Goal: Information Seeking & Learning: Learn about a topic

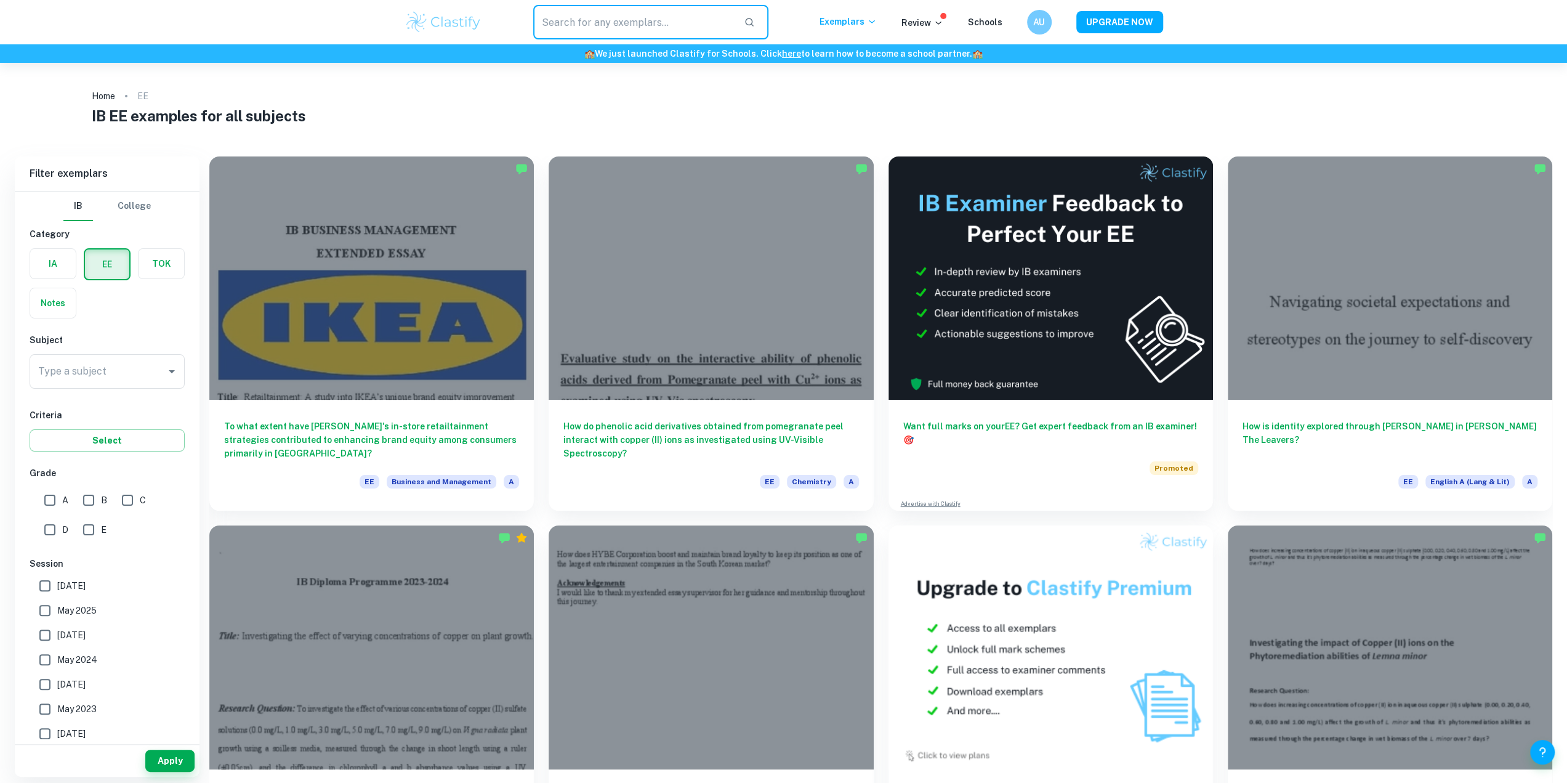
click at [599, 19] on input "text" at bounding box center [633, 22] width 201 height 34
type input "great gatsby"
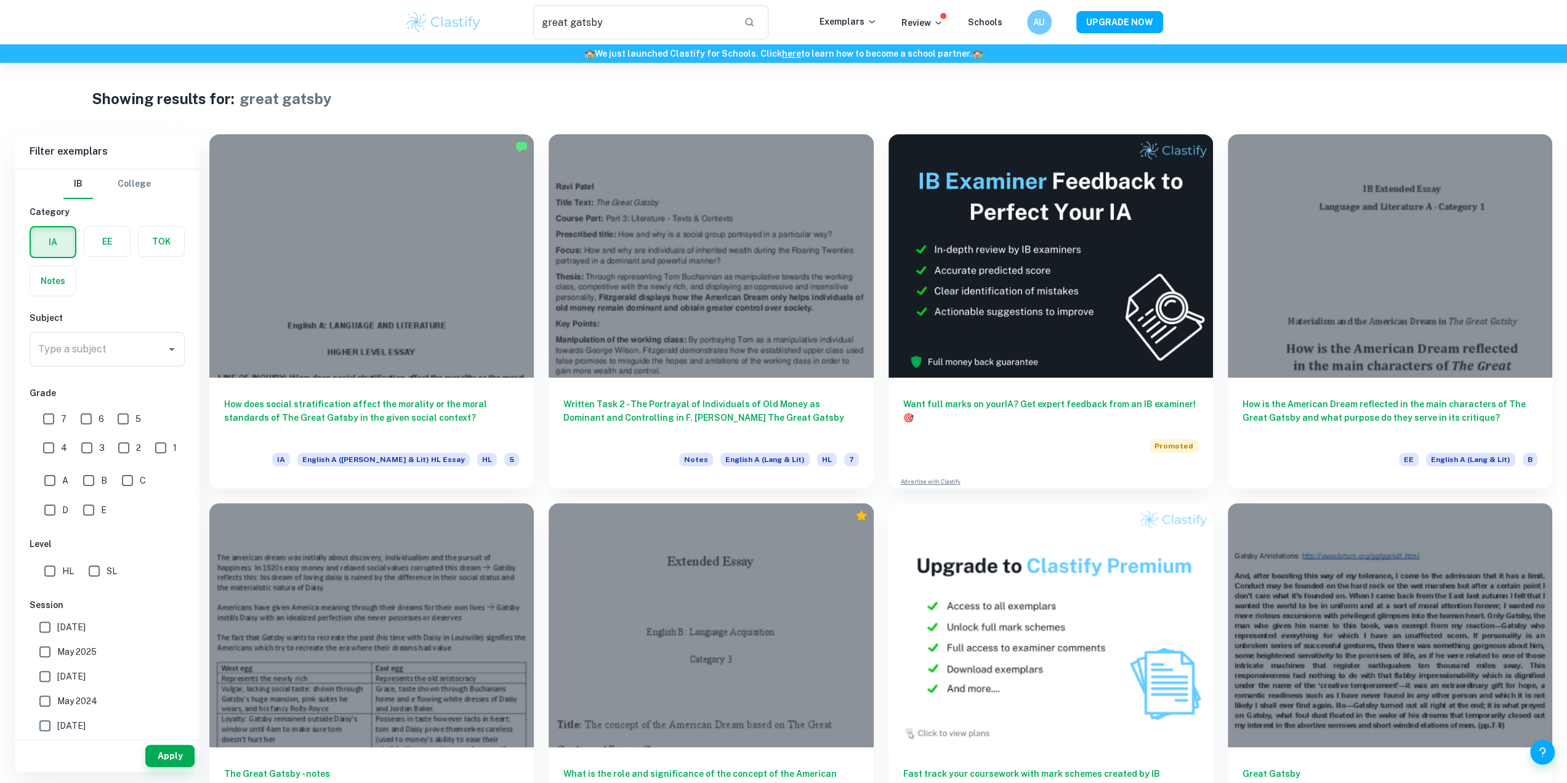
drag, startPoint x: 113, startPoint y: 259, endPoint x: 108, endPoint y: 246, distance: 13.6
click at [111, 254] on div "IA EE TOK Notes" at bounding box center [103, 258] width 163 height 78
click at [108, 246] on label "button" at bounding box center [107, 242] width 46 height 30
click at [0, 0] on input "radio" at bounding box center [0, 0] width 0 height 0
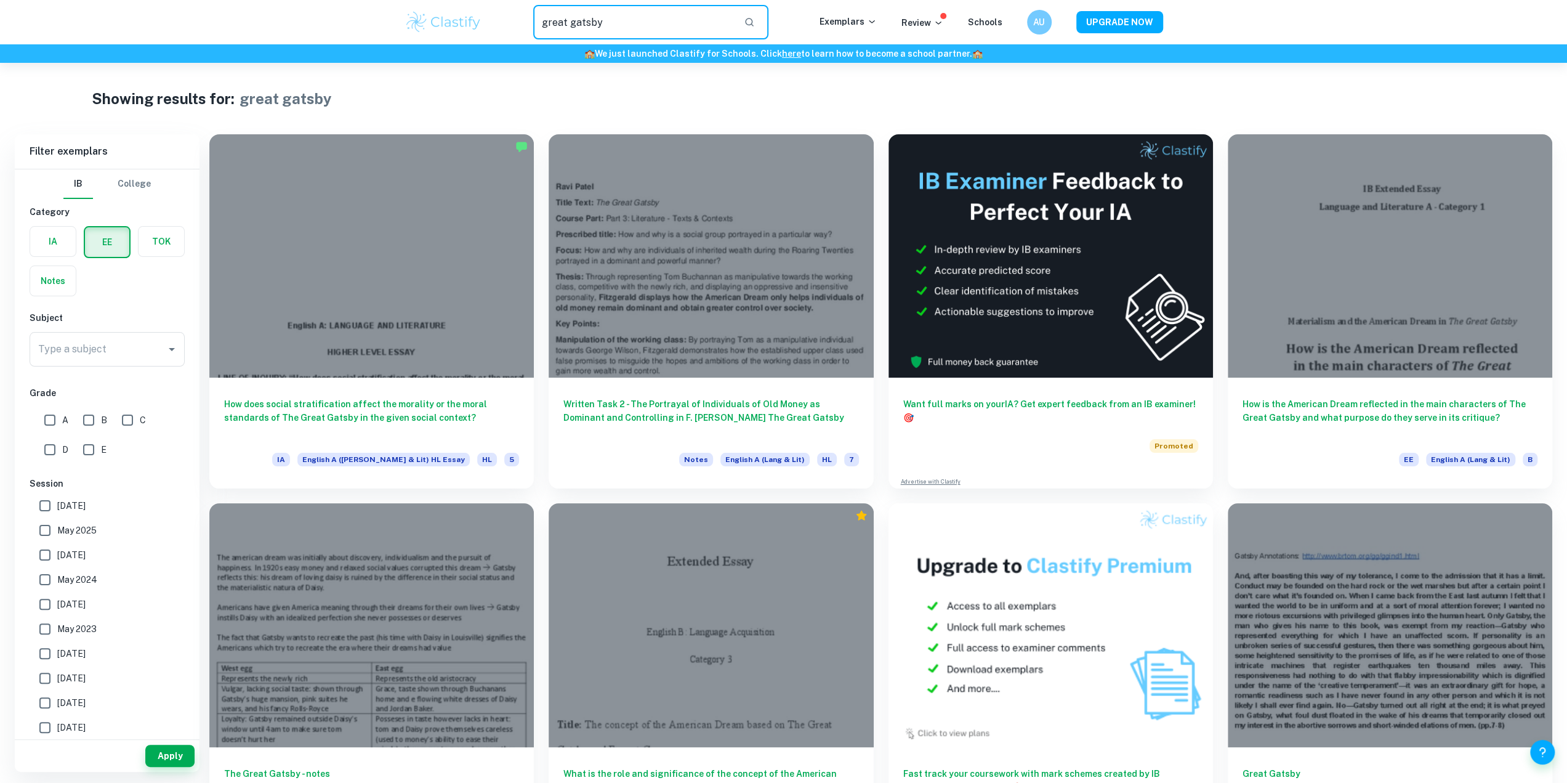
drag, startPoint x: 722, startPoint y: 26, endPoint x: 448, endPoint y: 14, distance: 273.7
click at [448, 14] on div "great gatsby ​ Exemplars Review Schools AU UPGRADE NOW" at bounding box center [784, 22] width 788 height 34
click at [455, 17] on img at bounding box center [444, 22] width 78 height 25
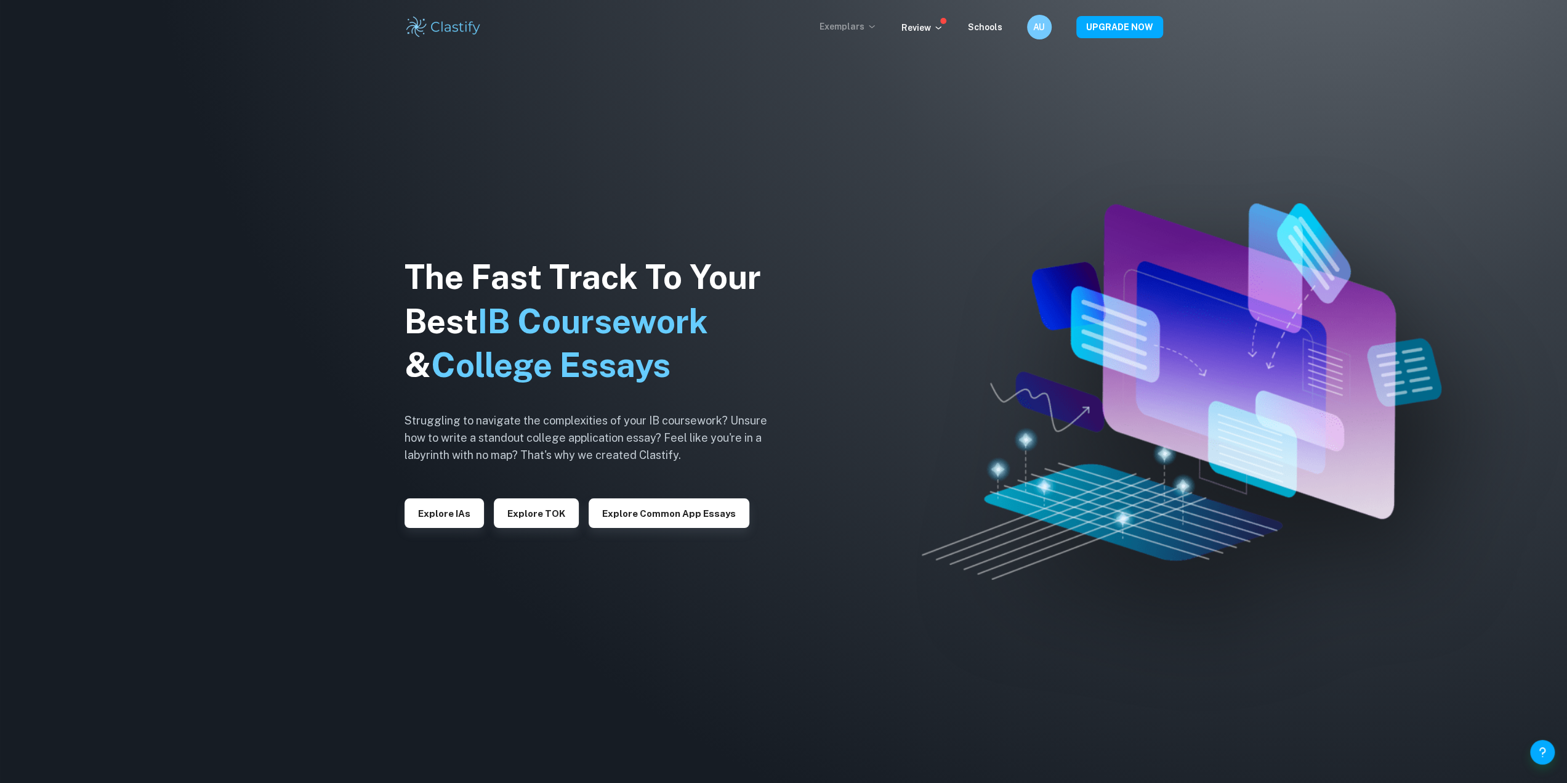
click at [860, 29] on p "Exemplars" at bounding box center [848, 27] width 57 height 14
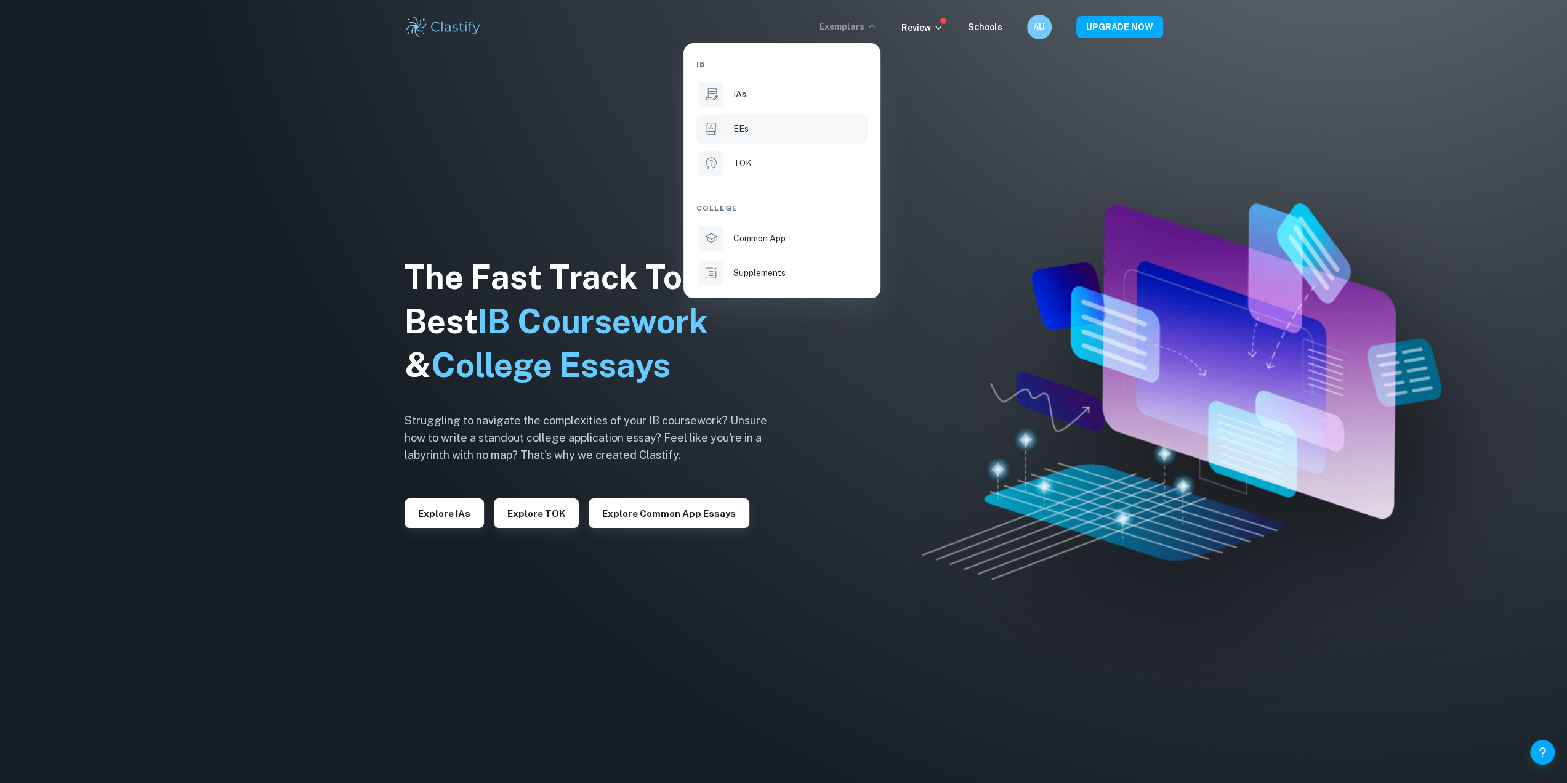
click at [733, 132] on p "EEs" at bounding box center [740, 129] width 15 height 14
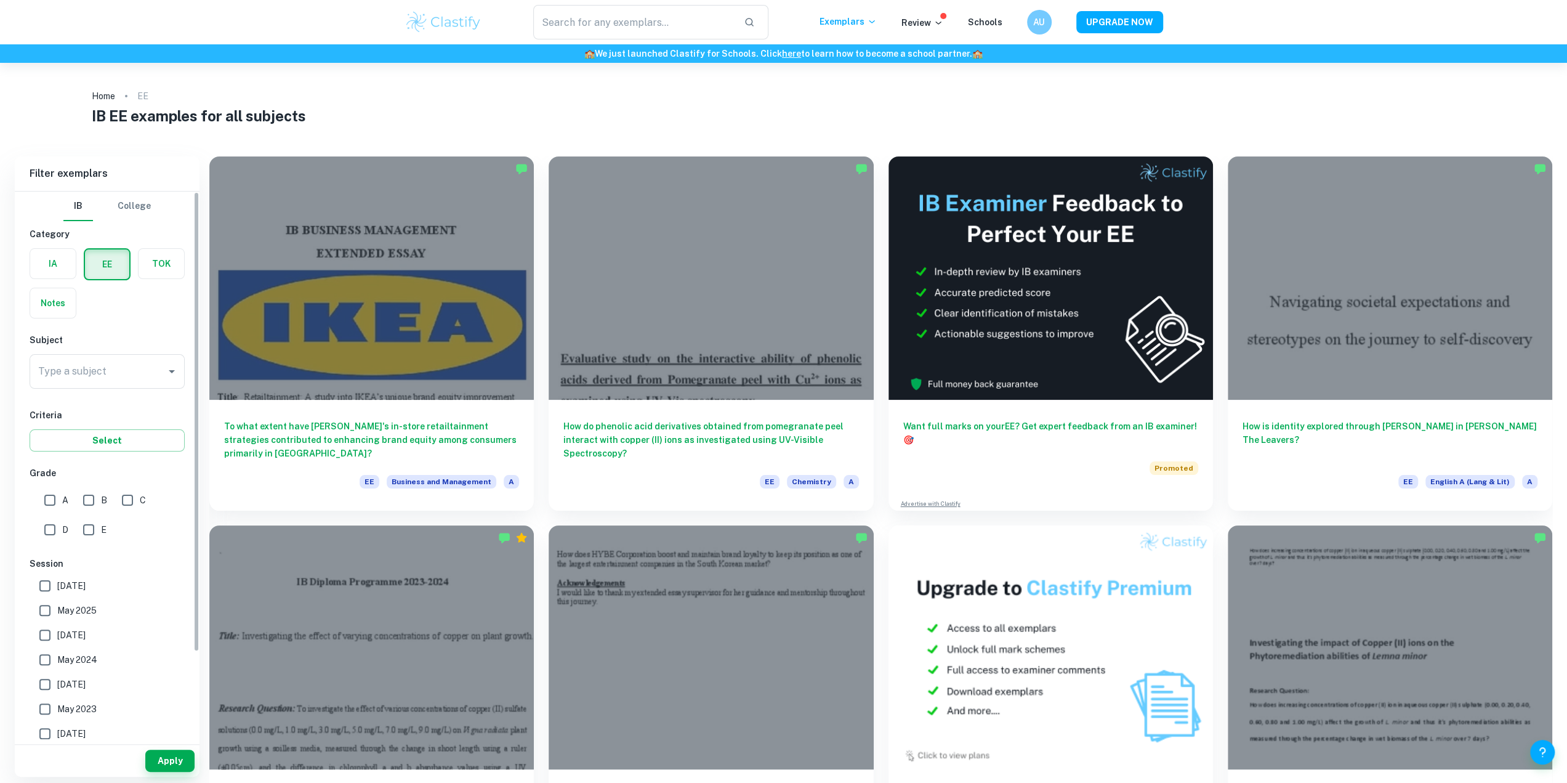
click at [47, 502] on input "A" at bounding box center [50, 500] width 25 height 25
checkbox input "true"
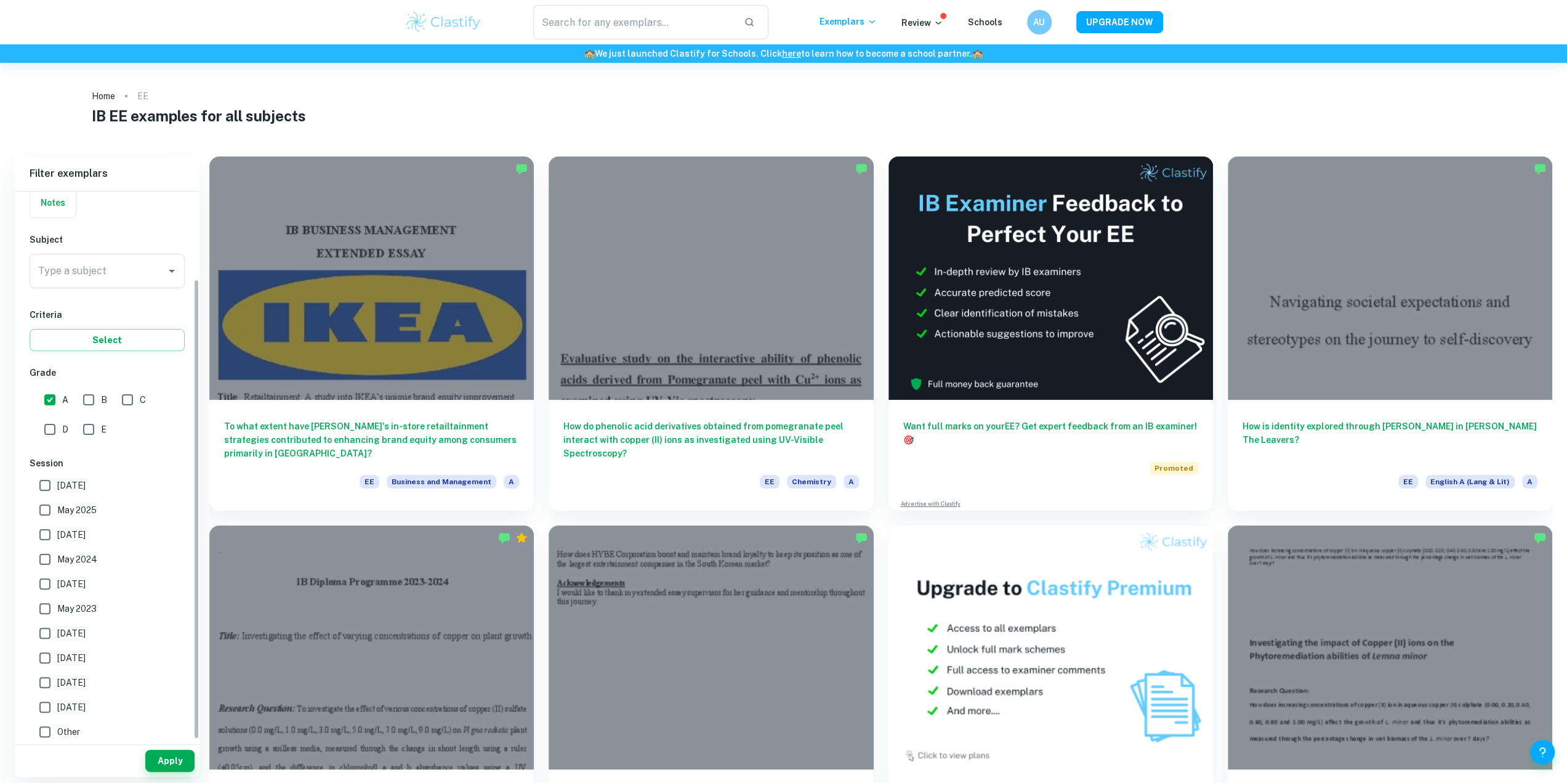
scroll to position [103, 0]
click at [179, 765] on button "Apply" at bounding box center [169, 760] width 49 height 22
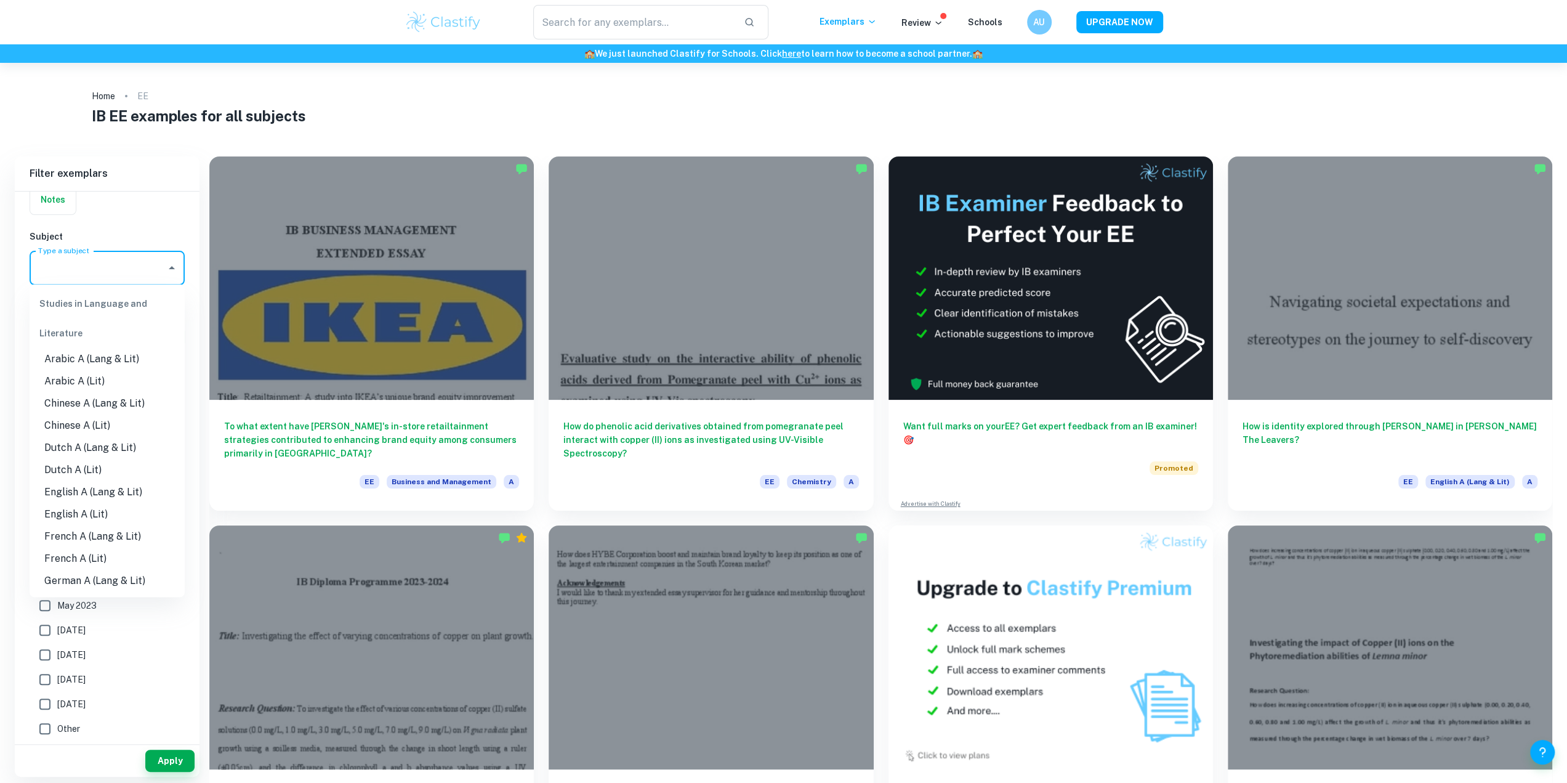
click at [128, 275] on input "Type a subject" at bounding box center [98, 267] width 126 height 23
click at [102, 491] on li "English A (Lang & Lit)" at bounding box center [107, 492] width 155 height 22
type input "English A (Lang & Lit)"
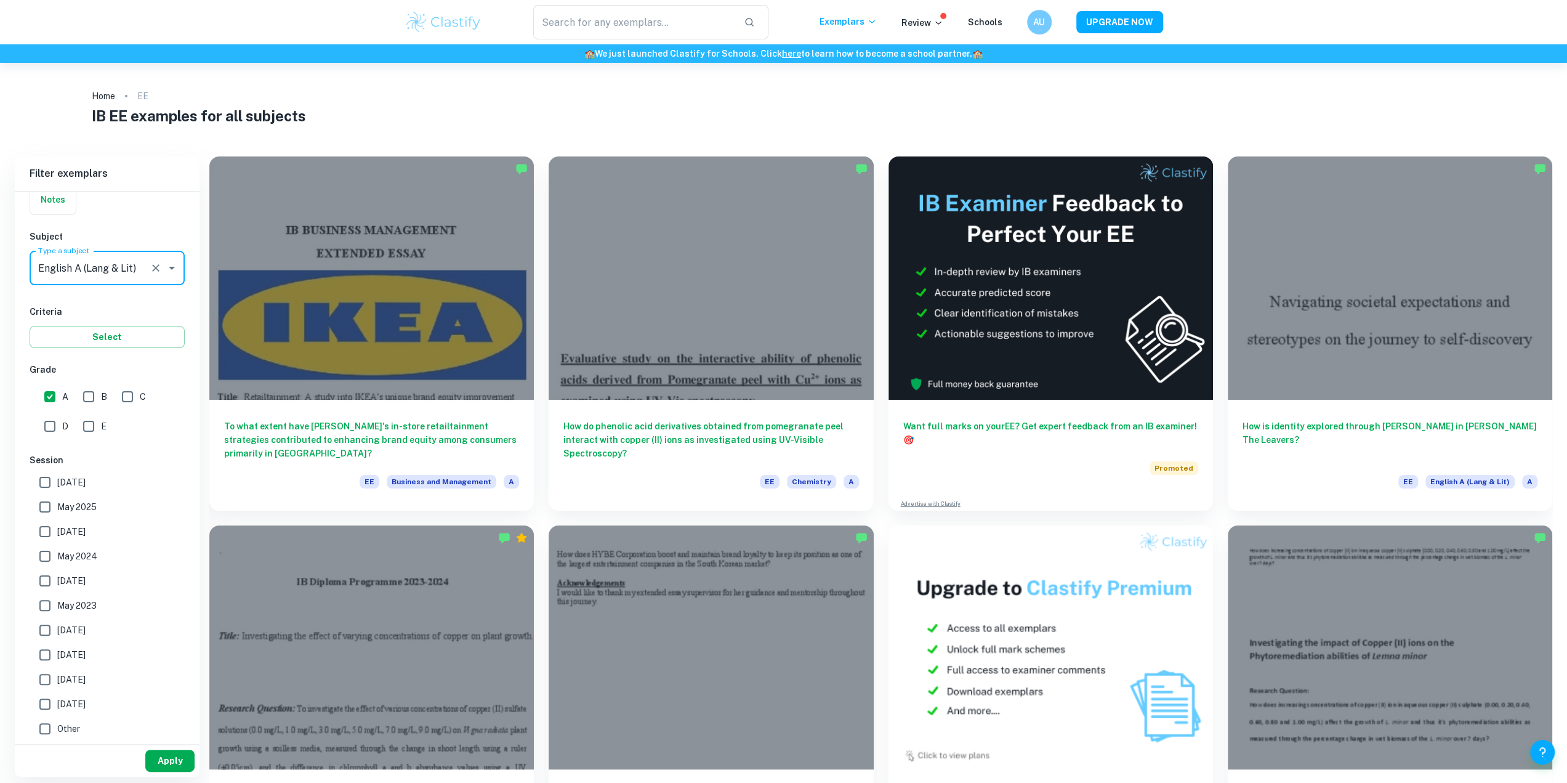
click at [158, 759] on button "Apply" at bounding box center [169, 760] width 49 height 22
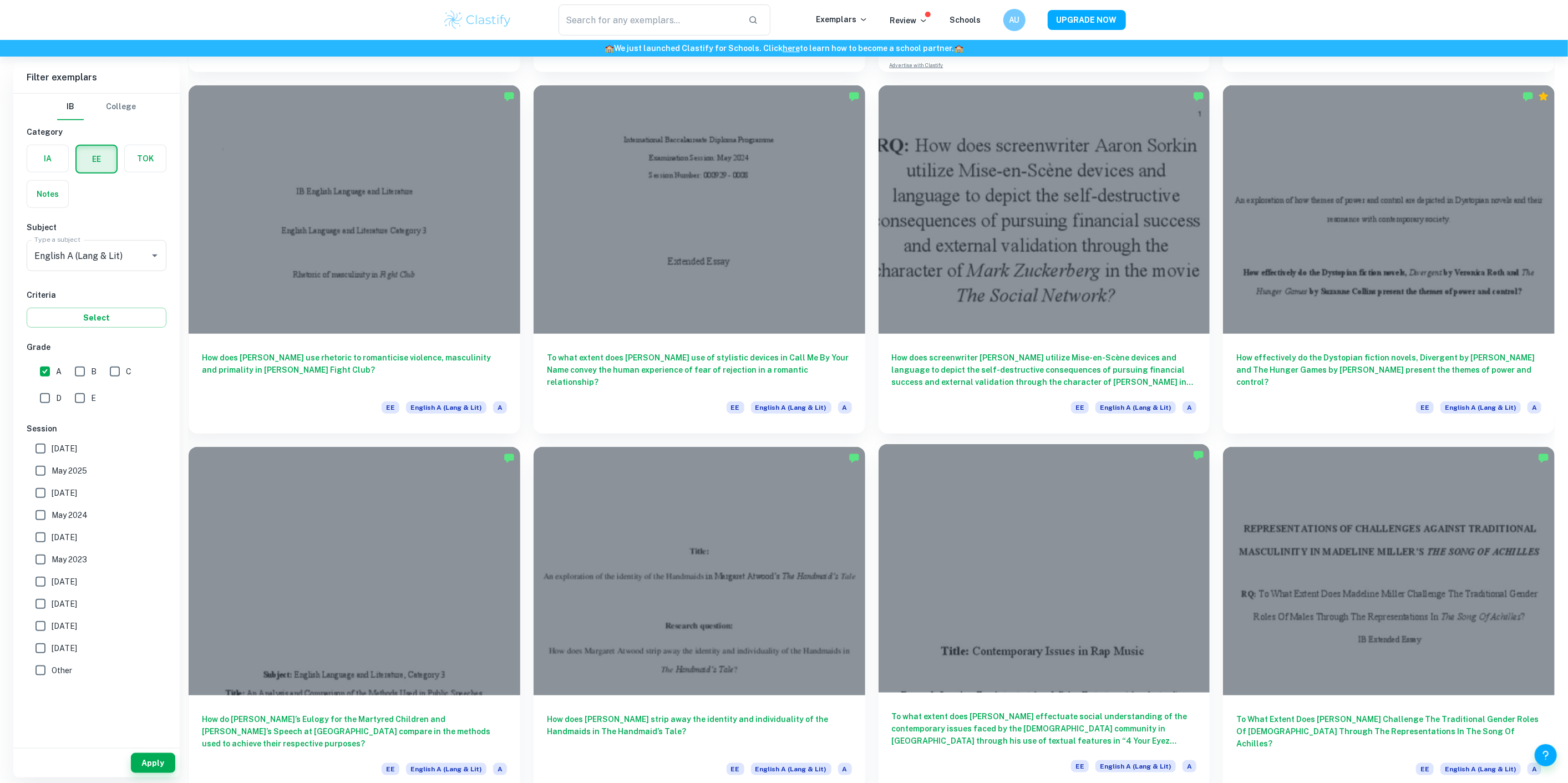
scroll to position [777, 0]
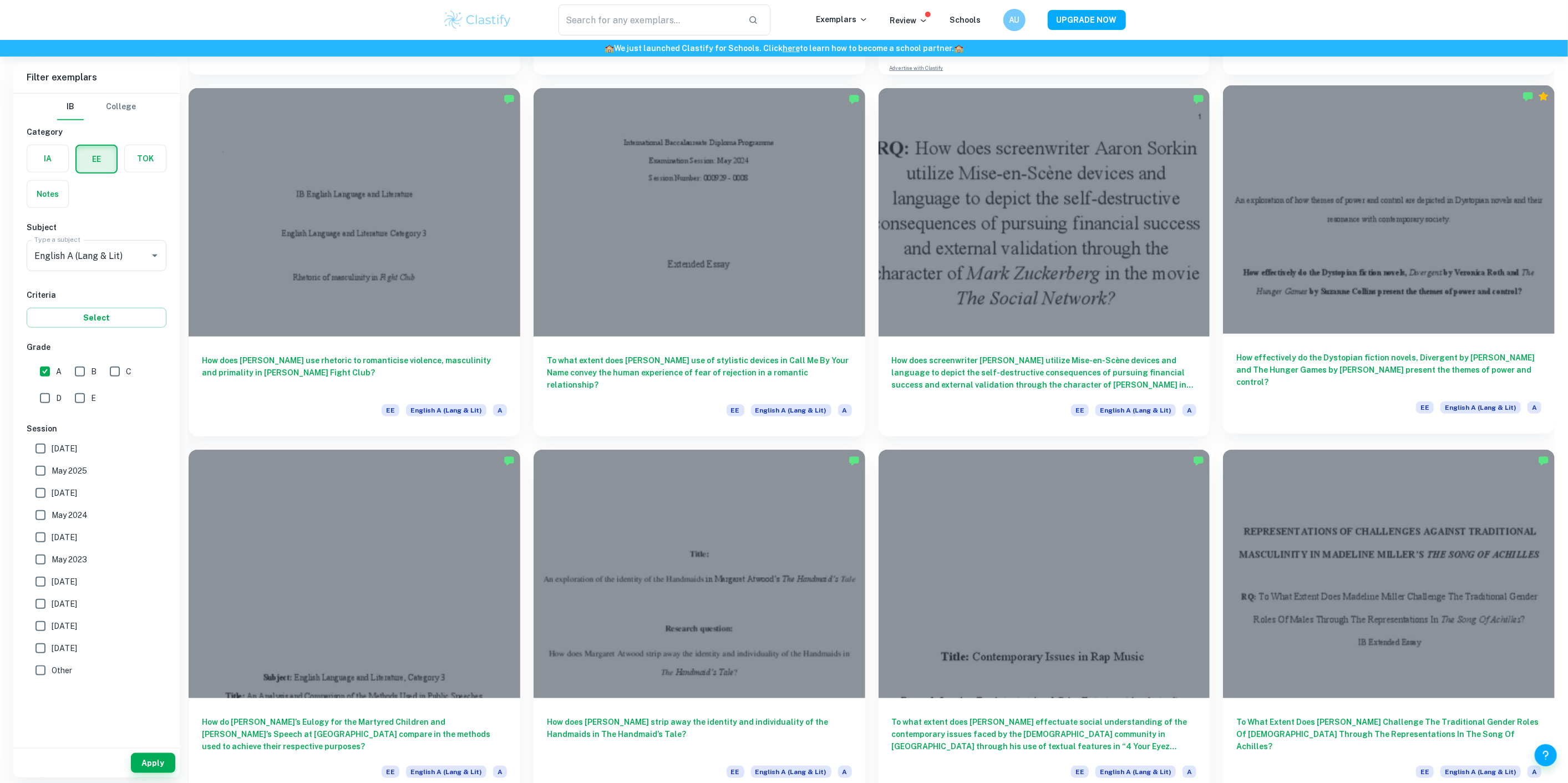
click at [1332, 365] on h6 "How effectively do the Dystopian fiction novels, Divergent by [PERSON_NAME] and…" at bounding box center [1389, 369] width 305 height 37
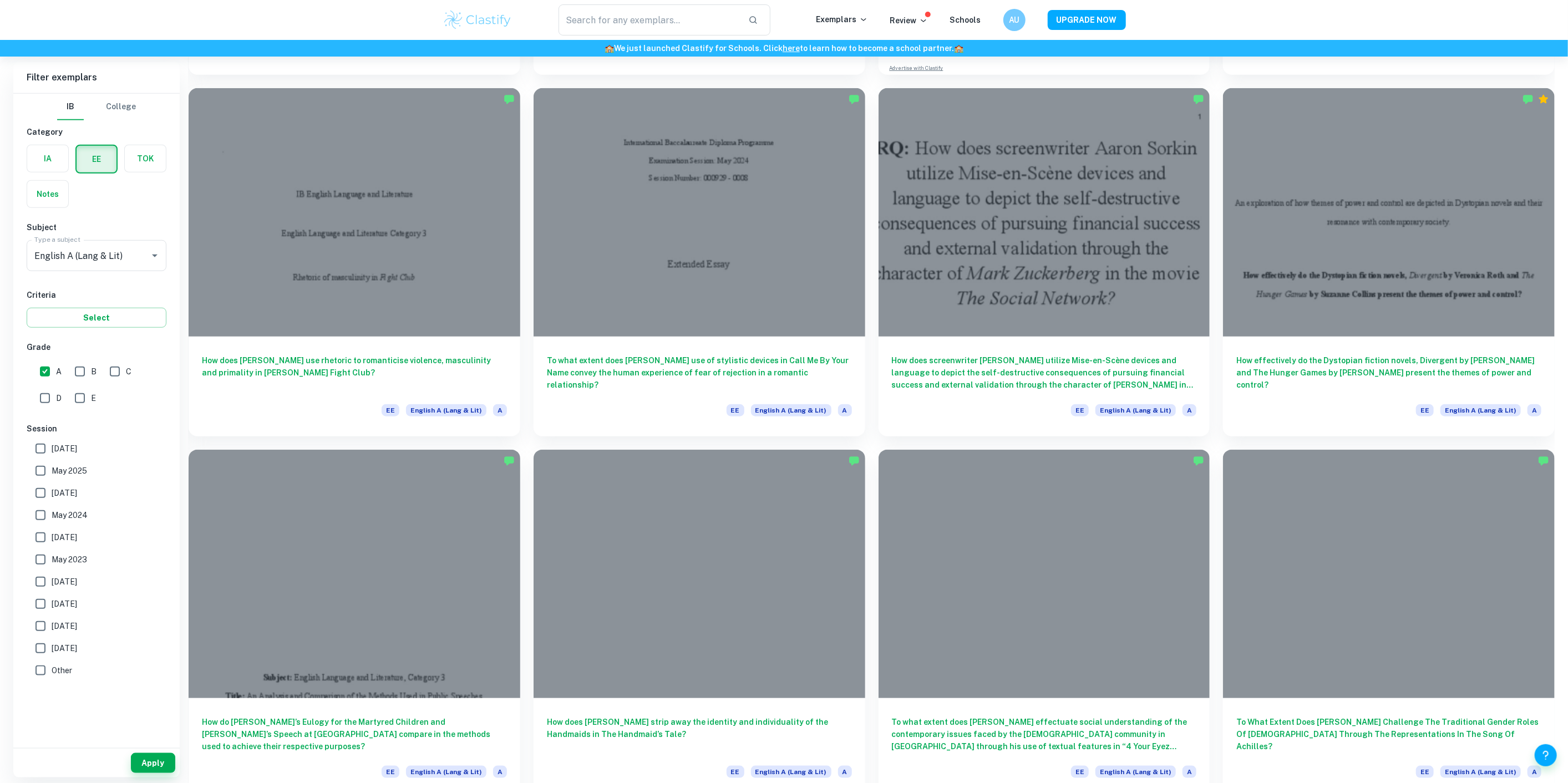
scroll to position [414, 0]
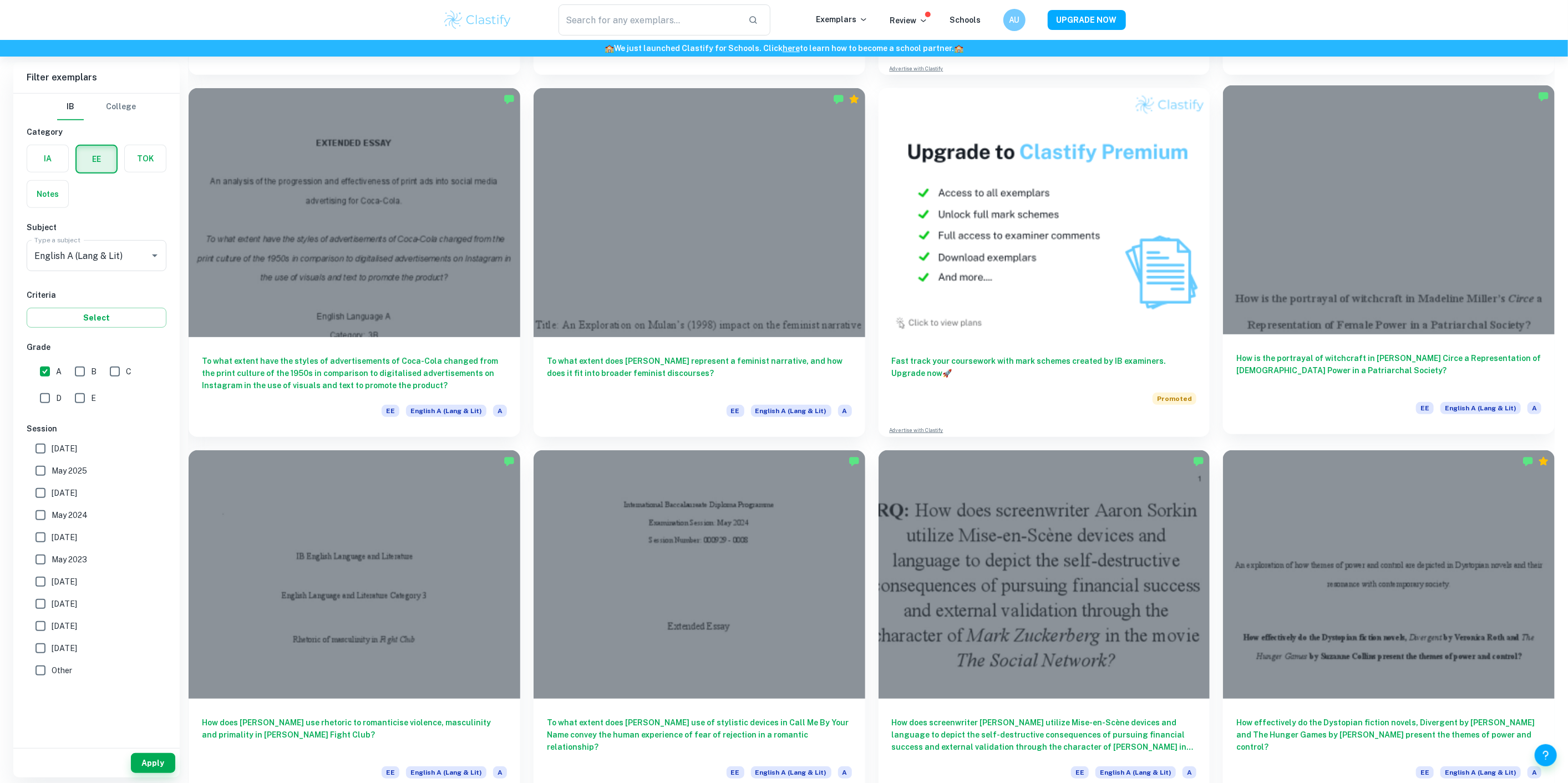
click at [1332, 369] on h6 "How is the portrayal of witchcraft in [PERSON_NAME] Circe a Representation of […" at bounding box center [1389, 370] width 305 height 37
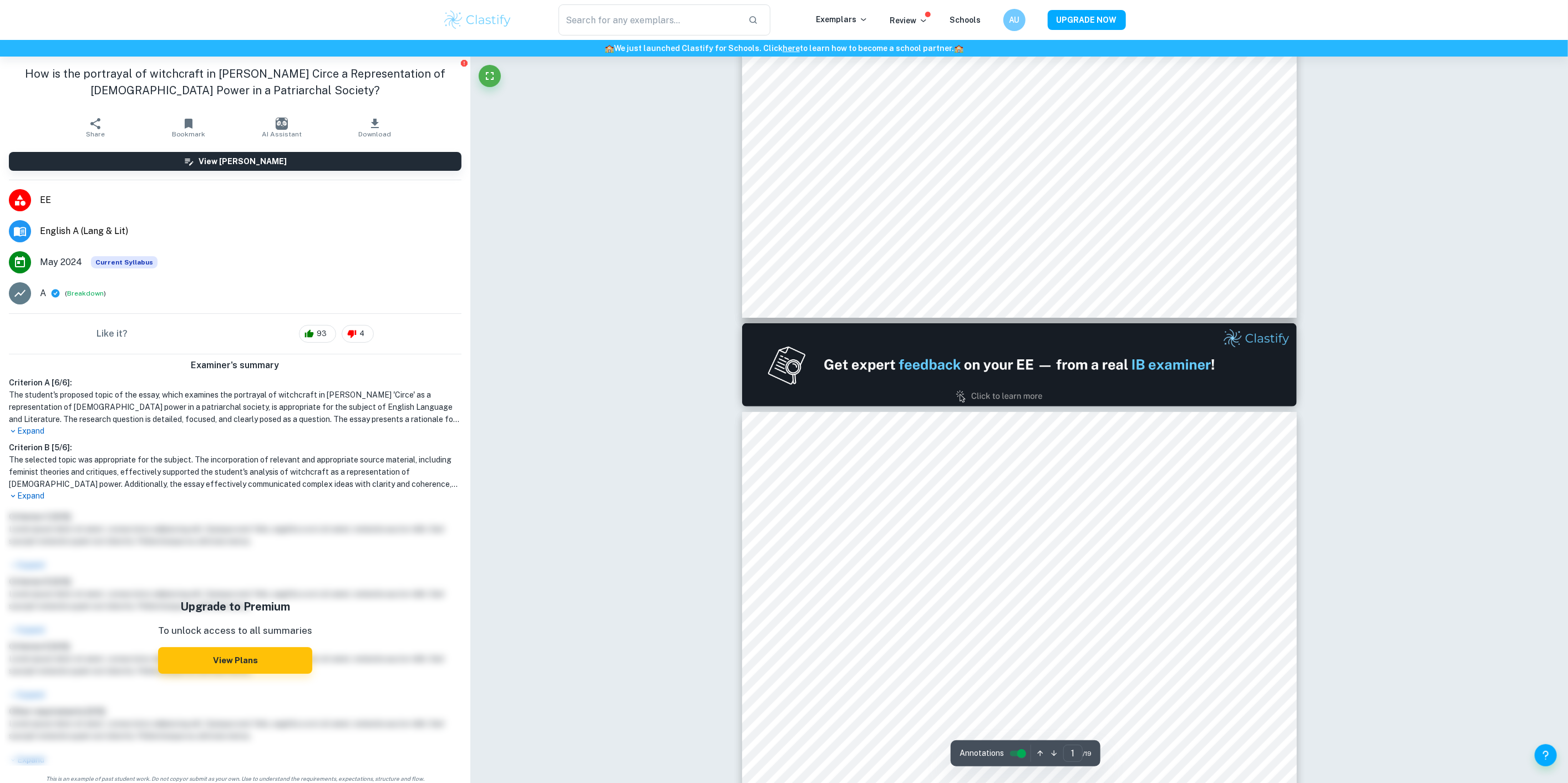
type input "2"
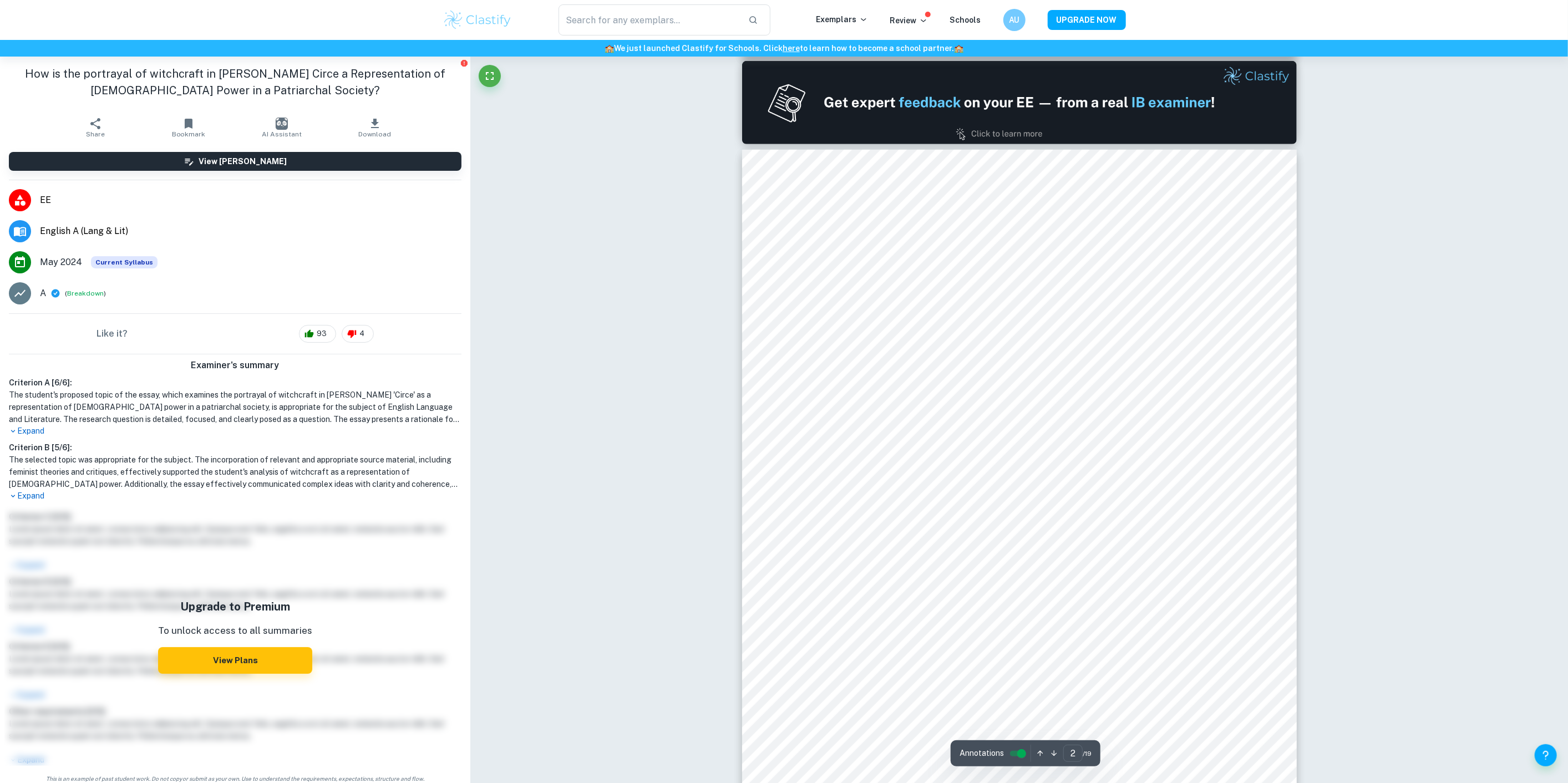
scroll to position [740, 0]
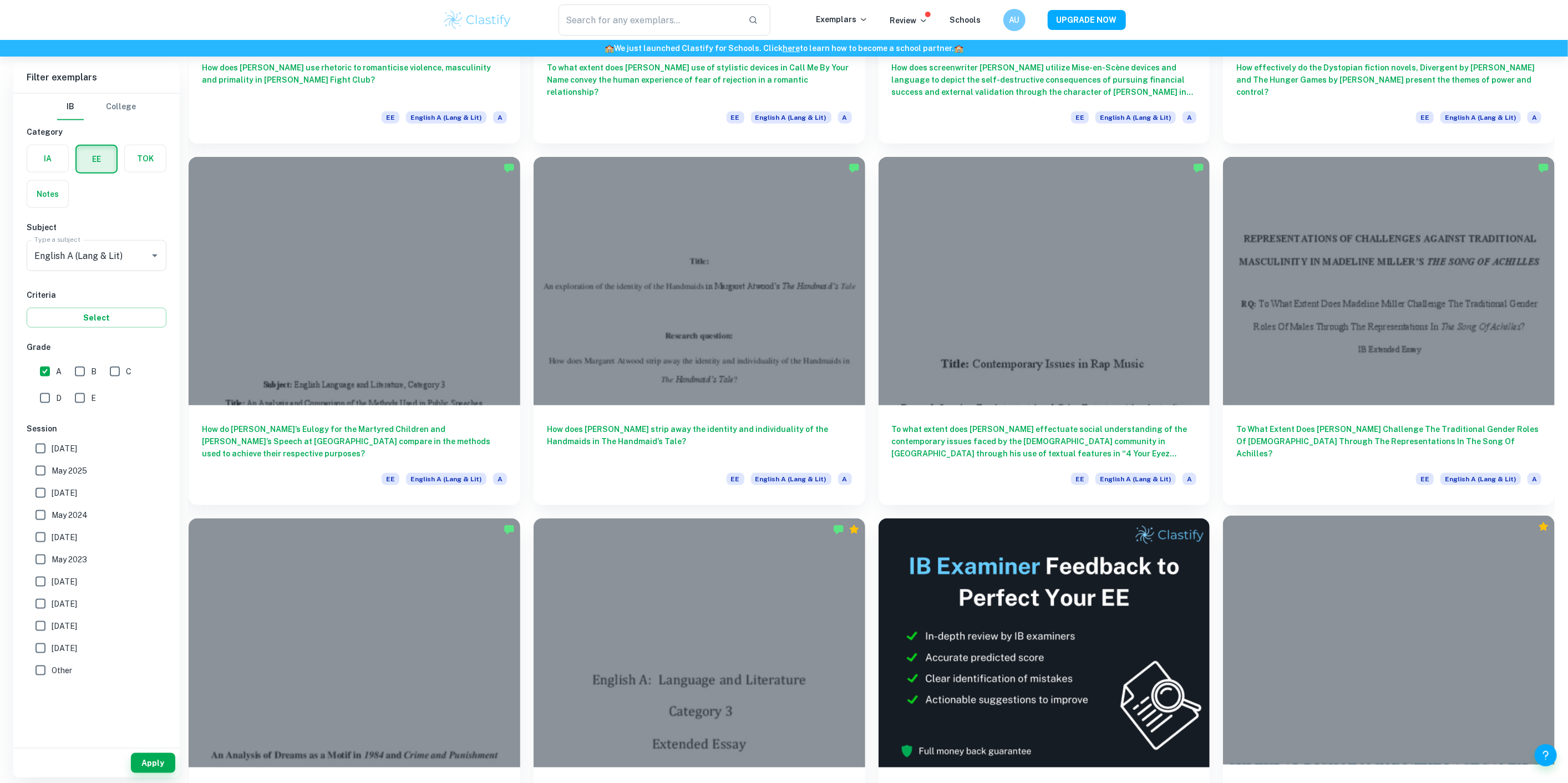
scroll to position [1031, 0]
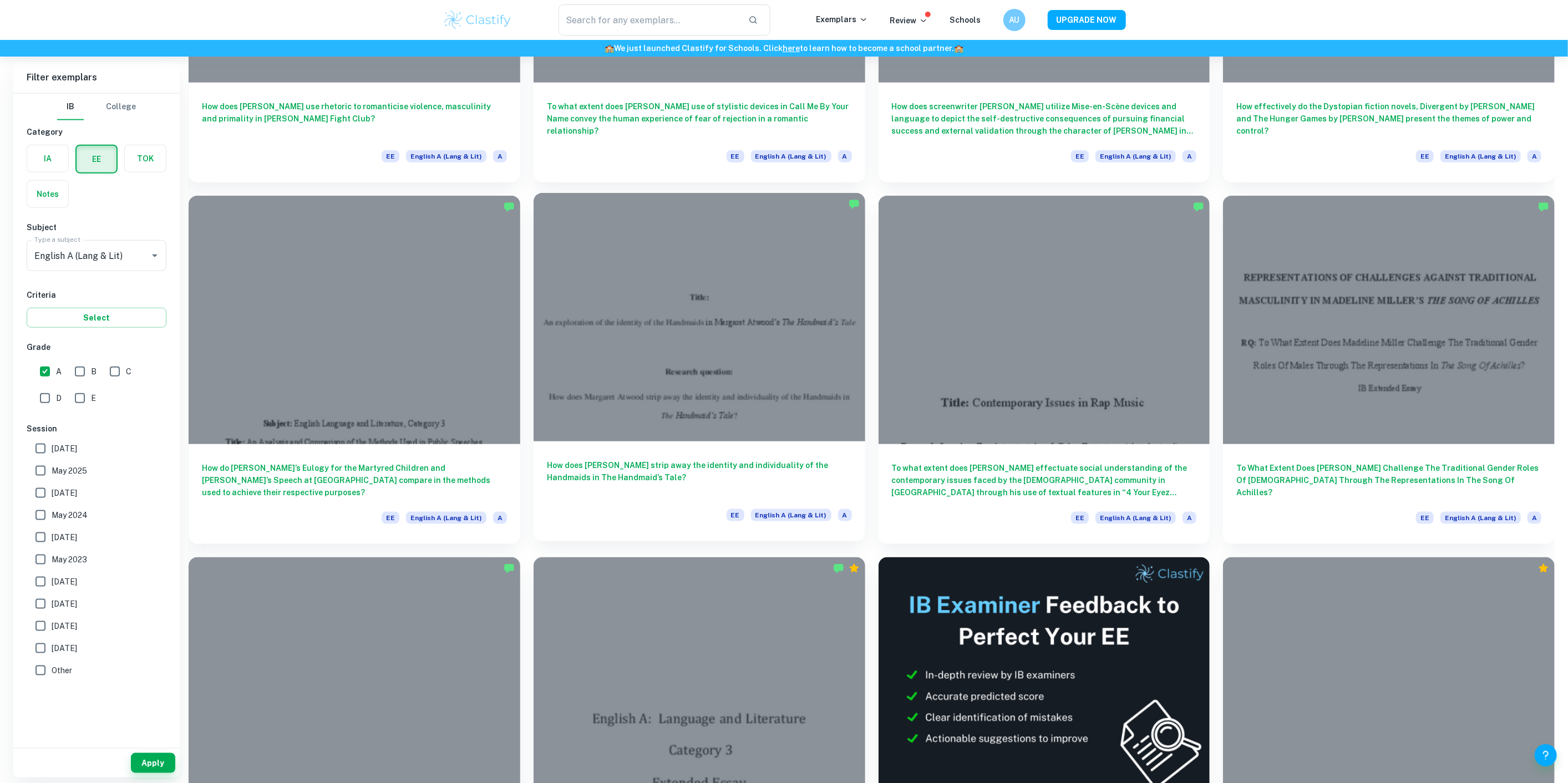
click at [640, 484] on h6 "How does [PERSON_NAME] strip away the identity and individuality of the Handmai…" at bounding box center [699, 478] width 305 height 37
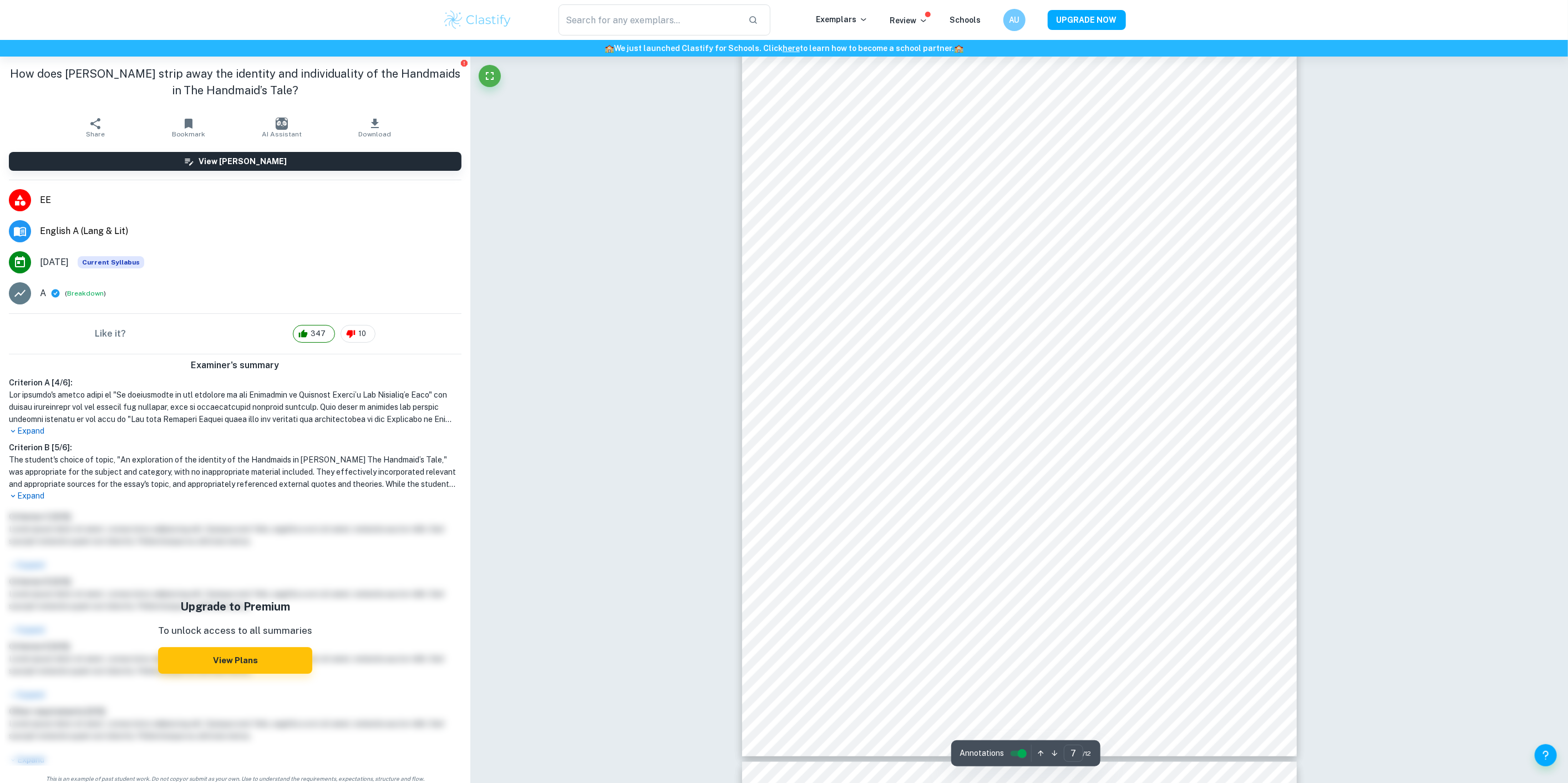
scroll to position [5055, 0]
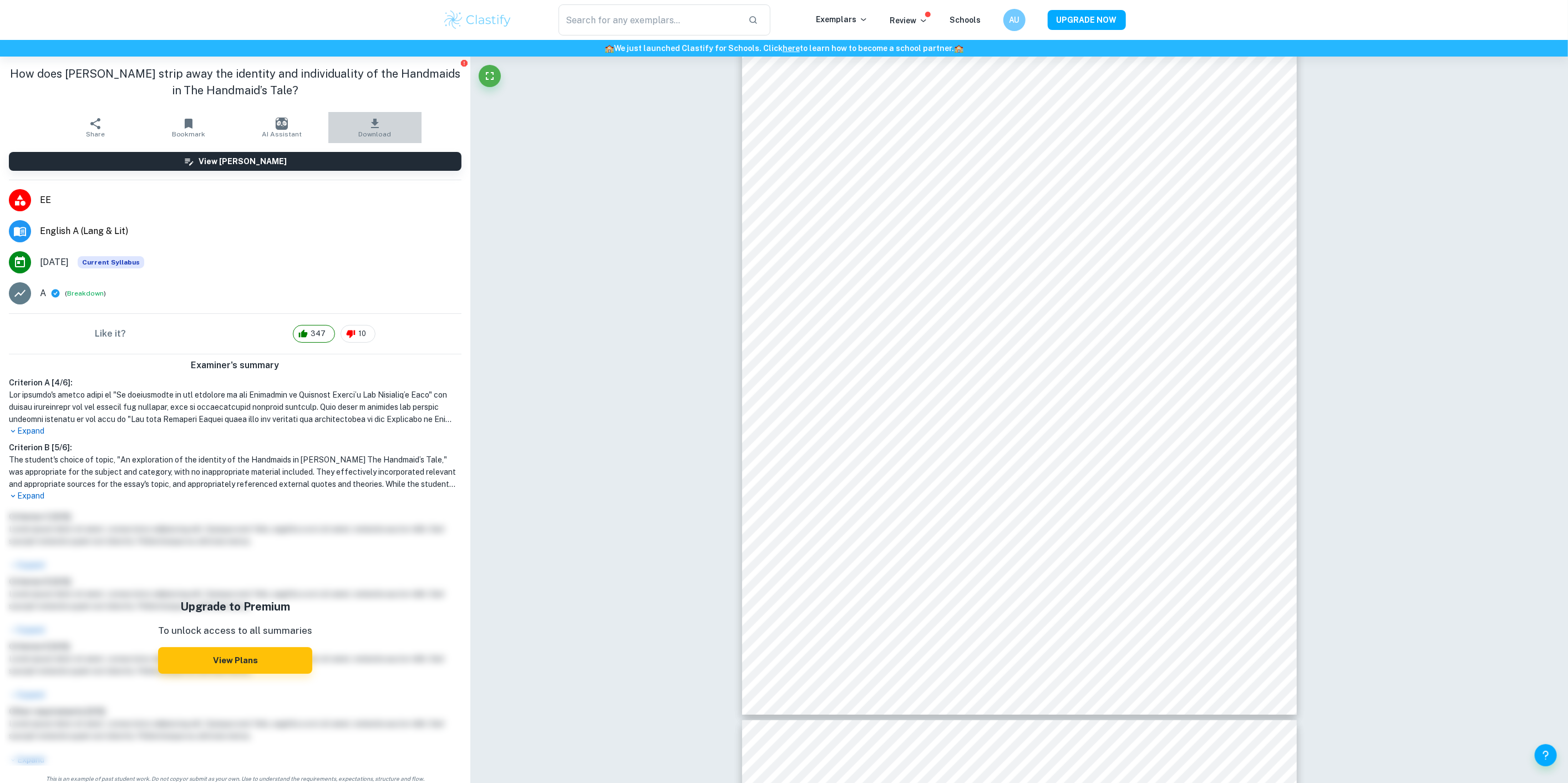
click at [371, 122] on icon "button" at bounding box center [375, 123] width 8 height 9
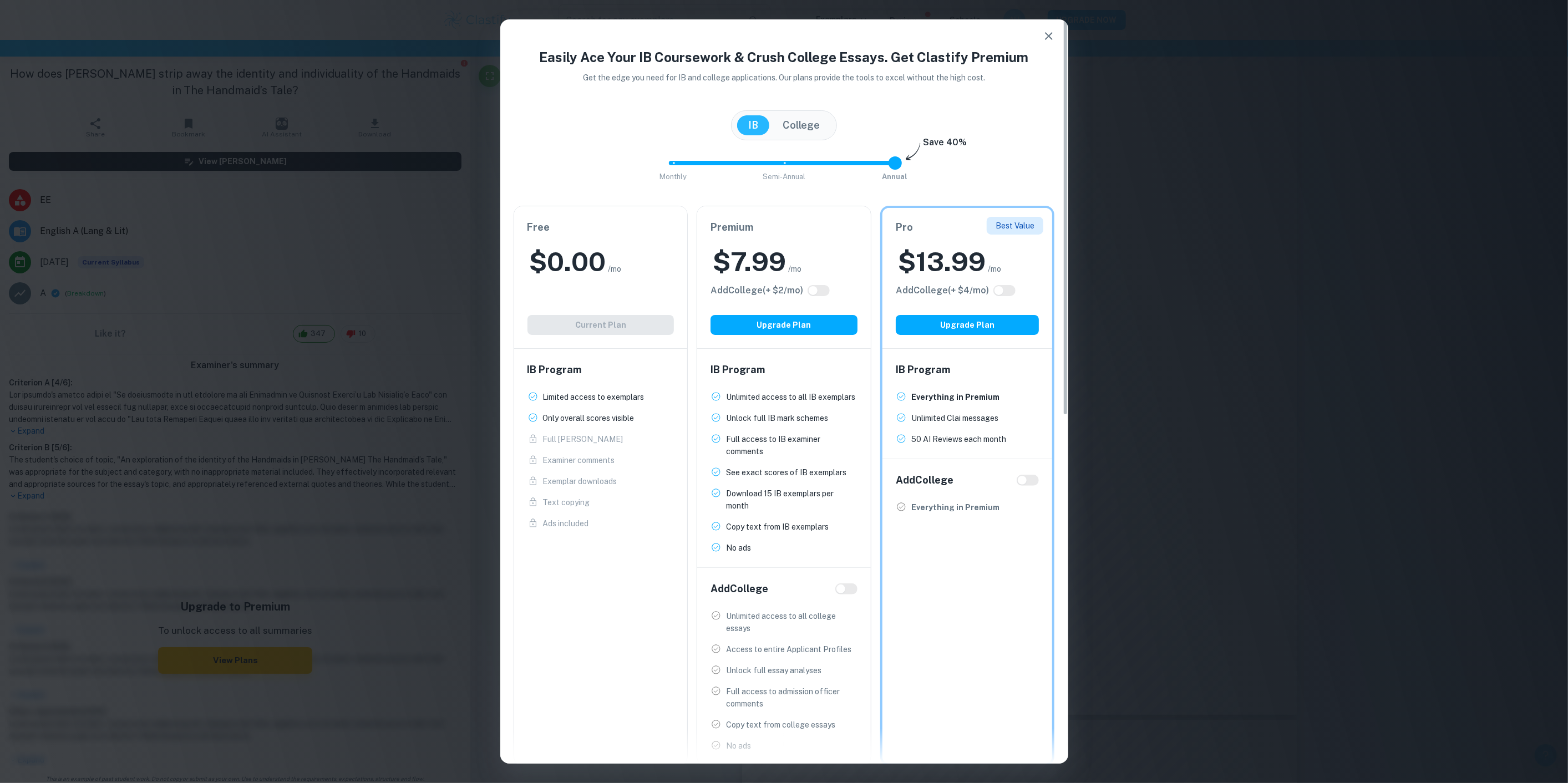
click at [604, 296] on div "Free $ 0.00 /mo Add College (+ $ 2 /mo) Current Plan" at bounding box center [601, 278] width 174 height 142
click at [1051, 32] on icon "button" at bounding box center [1048, 36] width 8 height 8
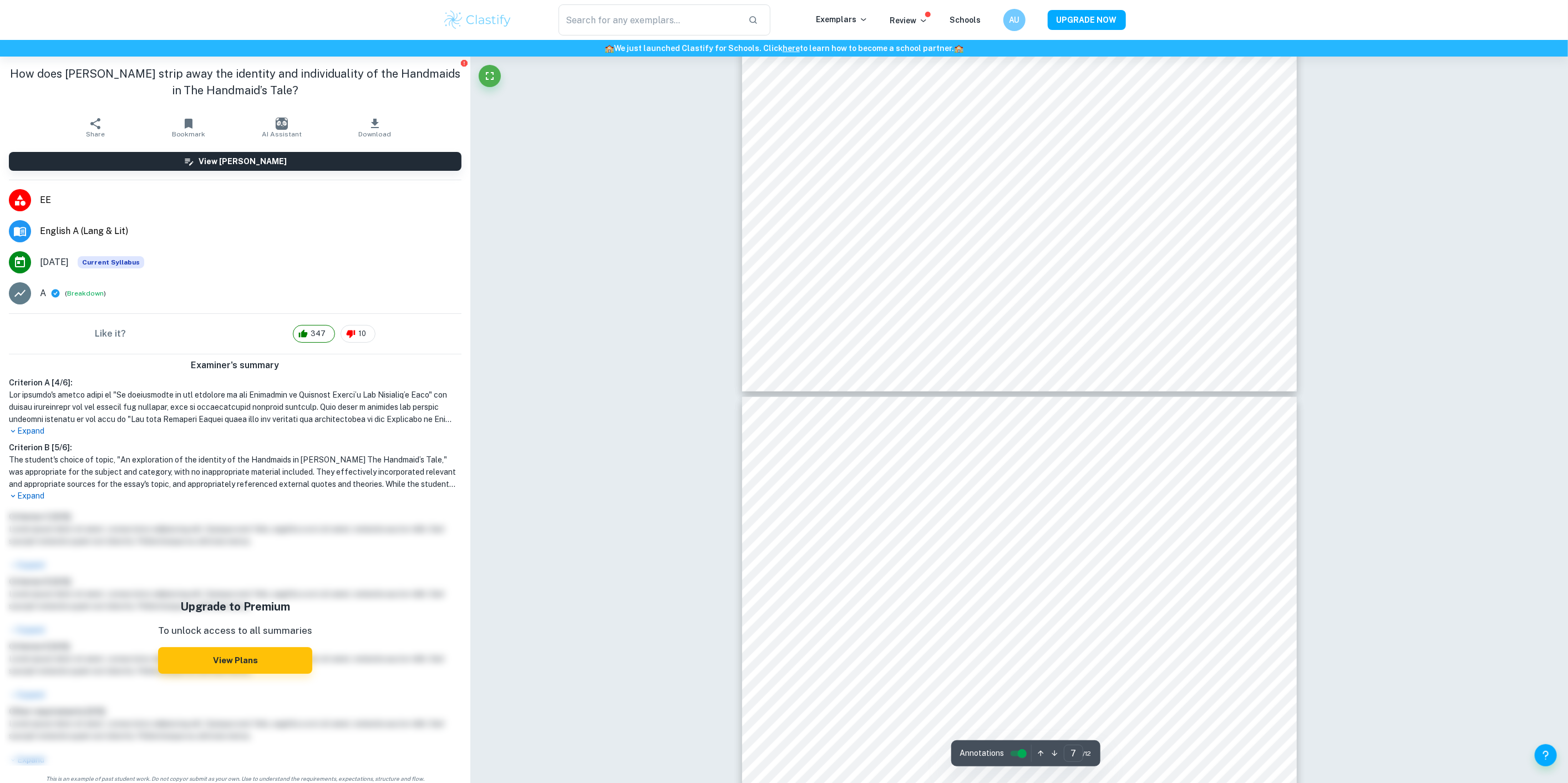
type input "8"
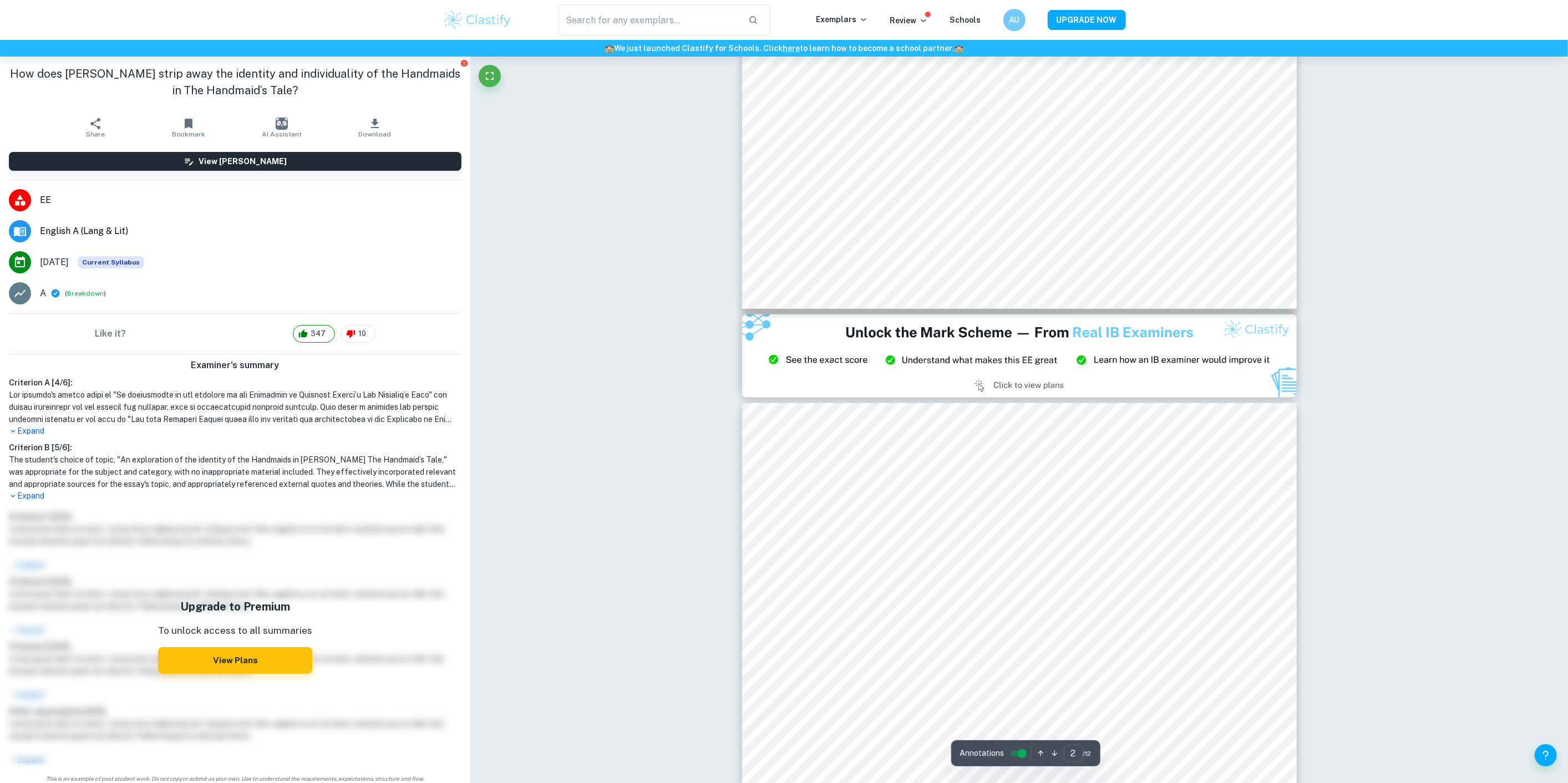
type input "3"
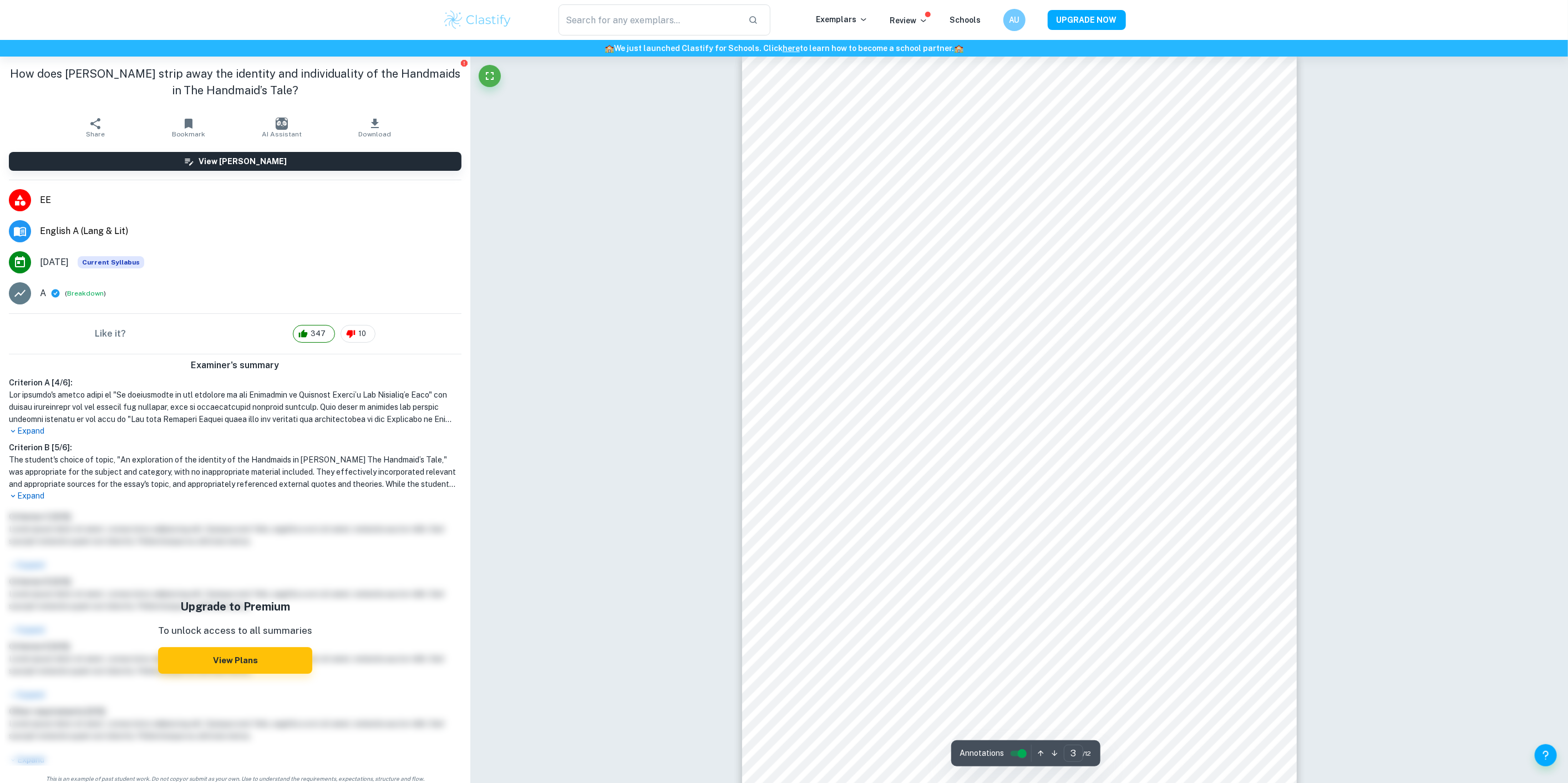
scroll to position [1803, 0]
